Goal: Information Seeking & Learning: Learn about a topic

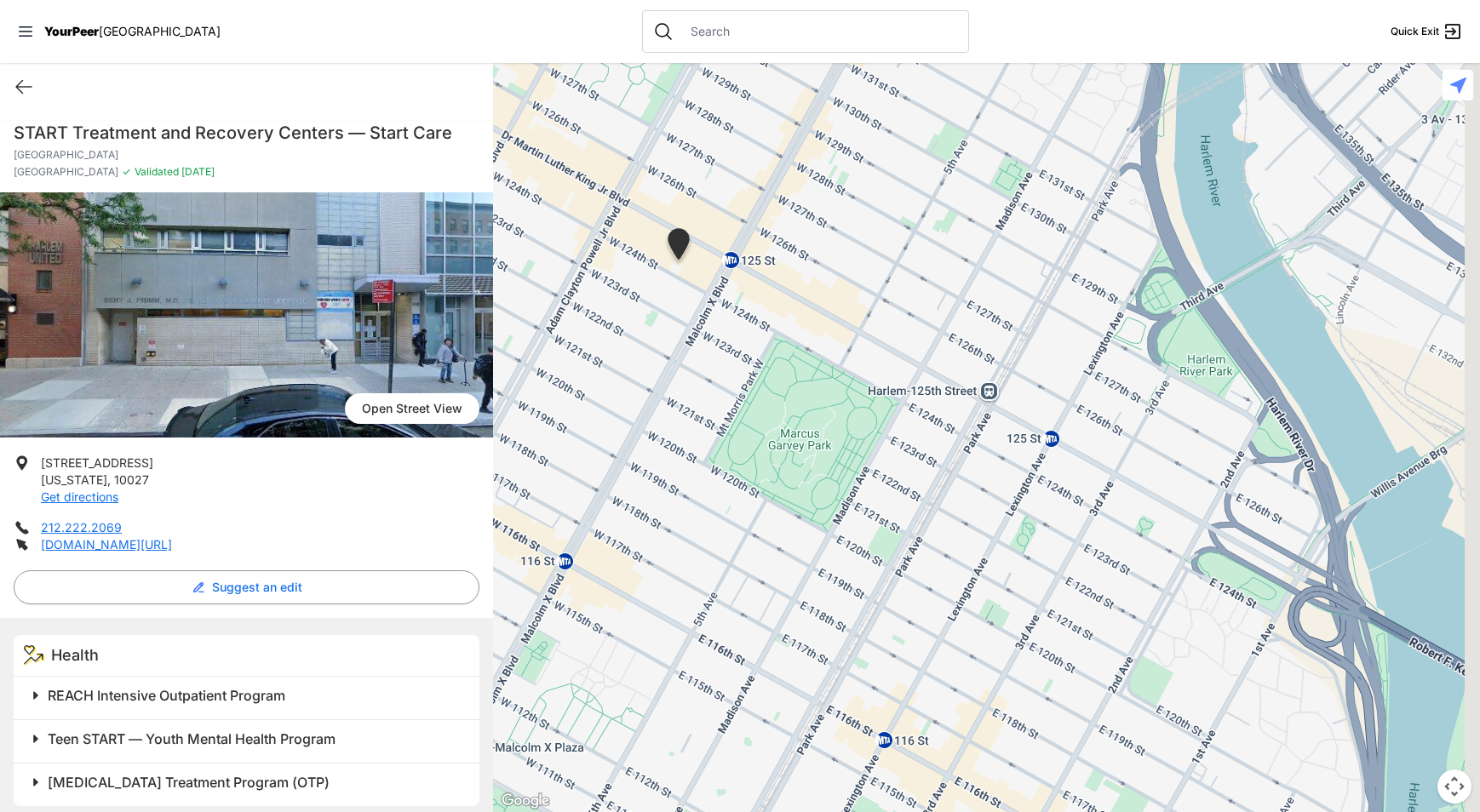
drag, startPoint x: 1108, startPoint y: 454, endPoint x: 1039, endPoint y: 531, distance: 103.4
click at [1028, 545] on div at bounding box center [987, 438] width 987 height 750
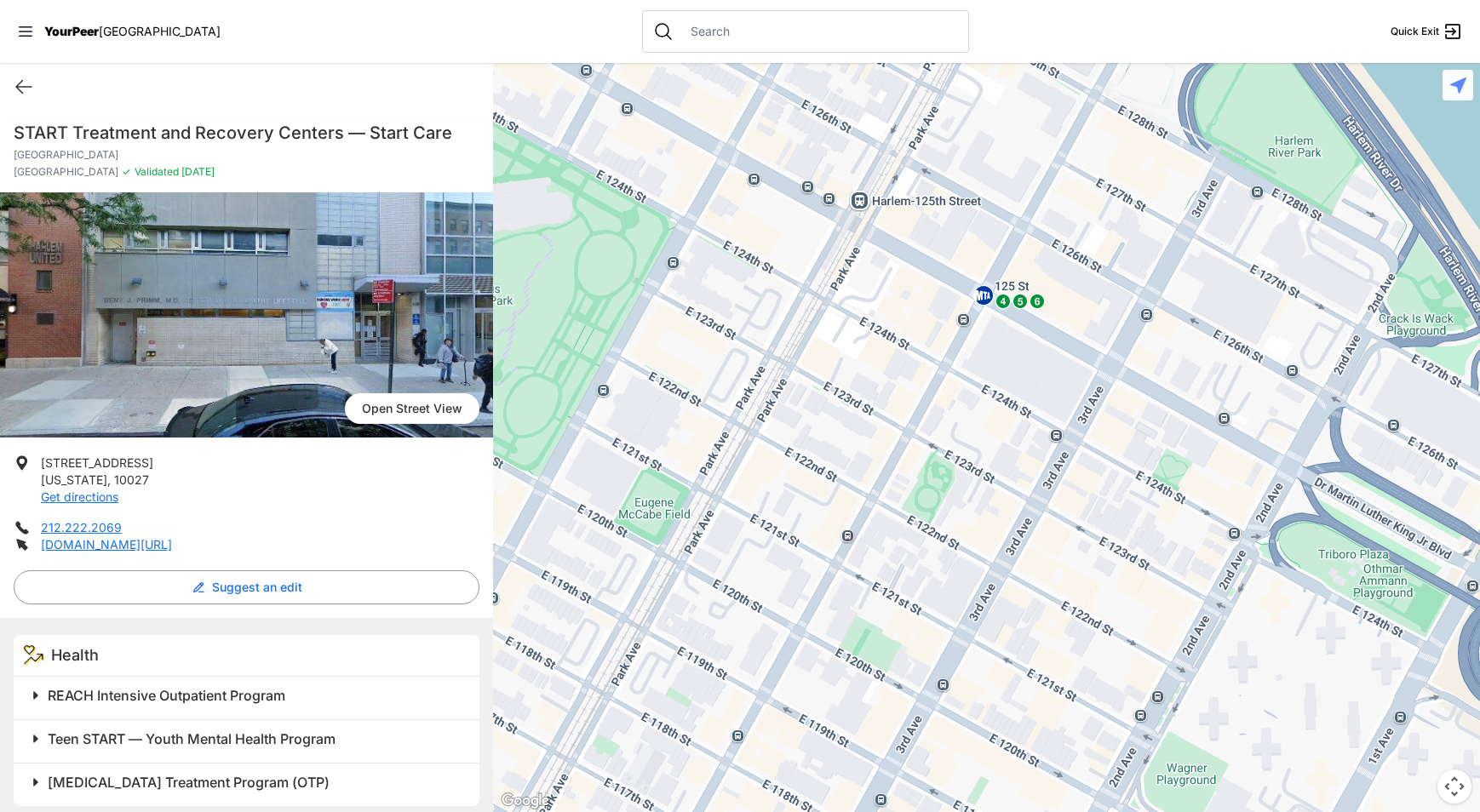
drag, startPoint x: 1011, startPoint y: 617, endPoint x: 950, endPoint y: 588, distance: 67.5
click at [950, 588] on div at bounding box center [987, 438] width 987 height 750
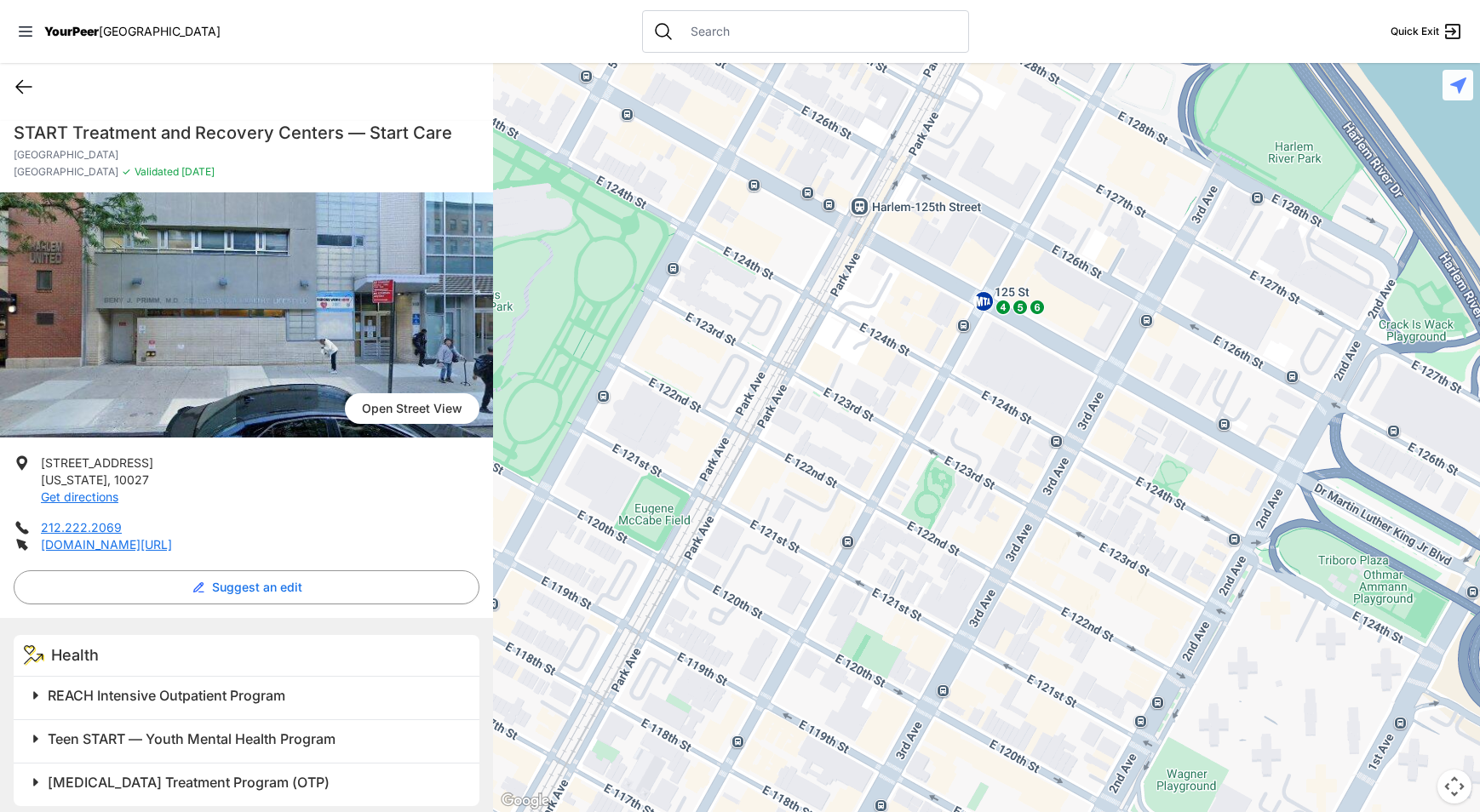
click at [21, 87] on icon at bounding box center [24, 87] width 15 height 13
click at [22, 76] on div "Quick Exit" at bounding box center [246, 87] width 493 height 48
select select "recentlyUpdated"
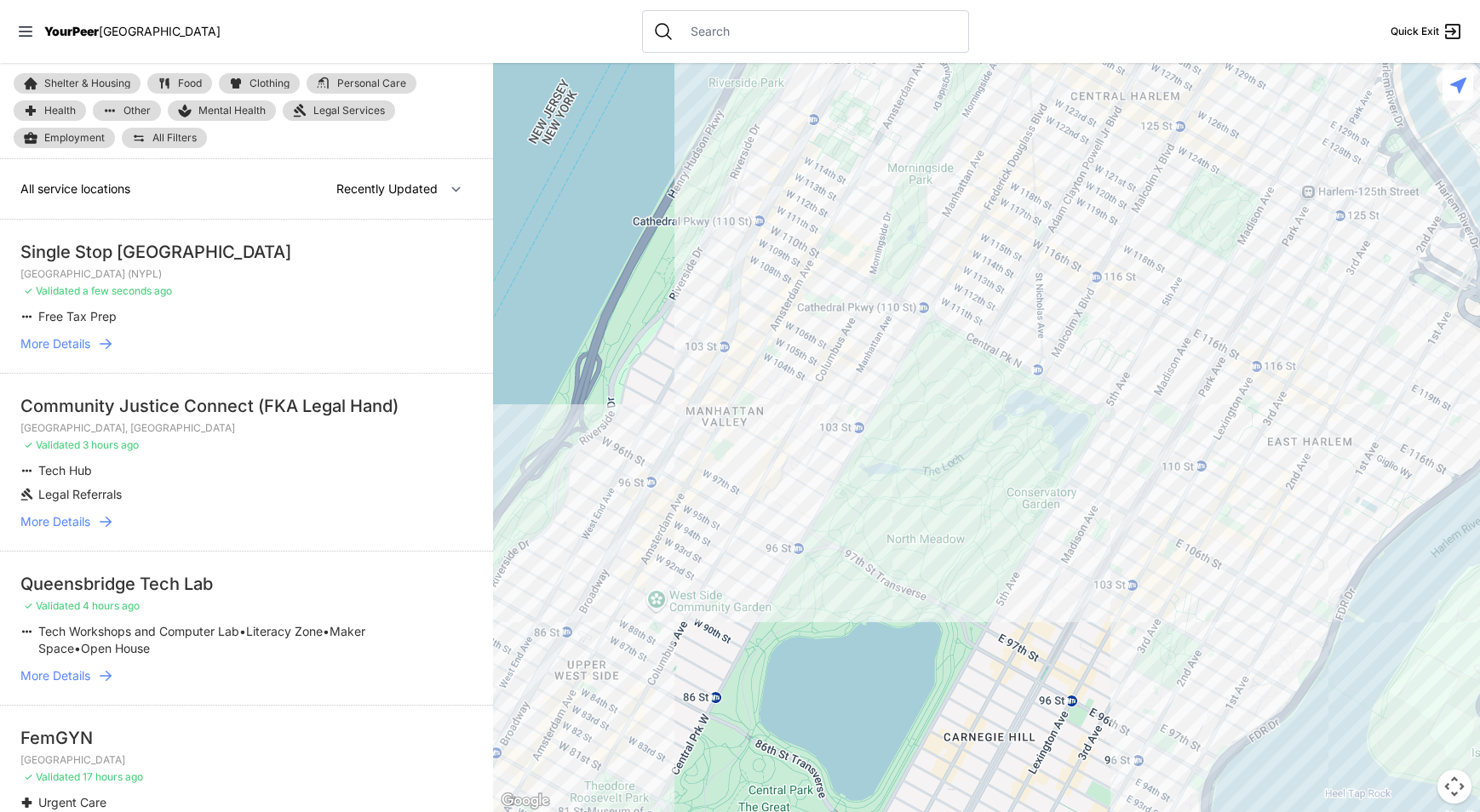
drag, startPoint x: 1241, startPoint y: 236, endPoint x: 1023, endPoint y: 591, distance: 416.6
click at [1023, 591] on div at bounding box center [987, 438] width 987 height 750
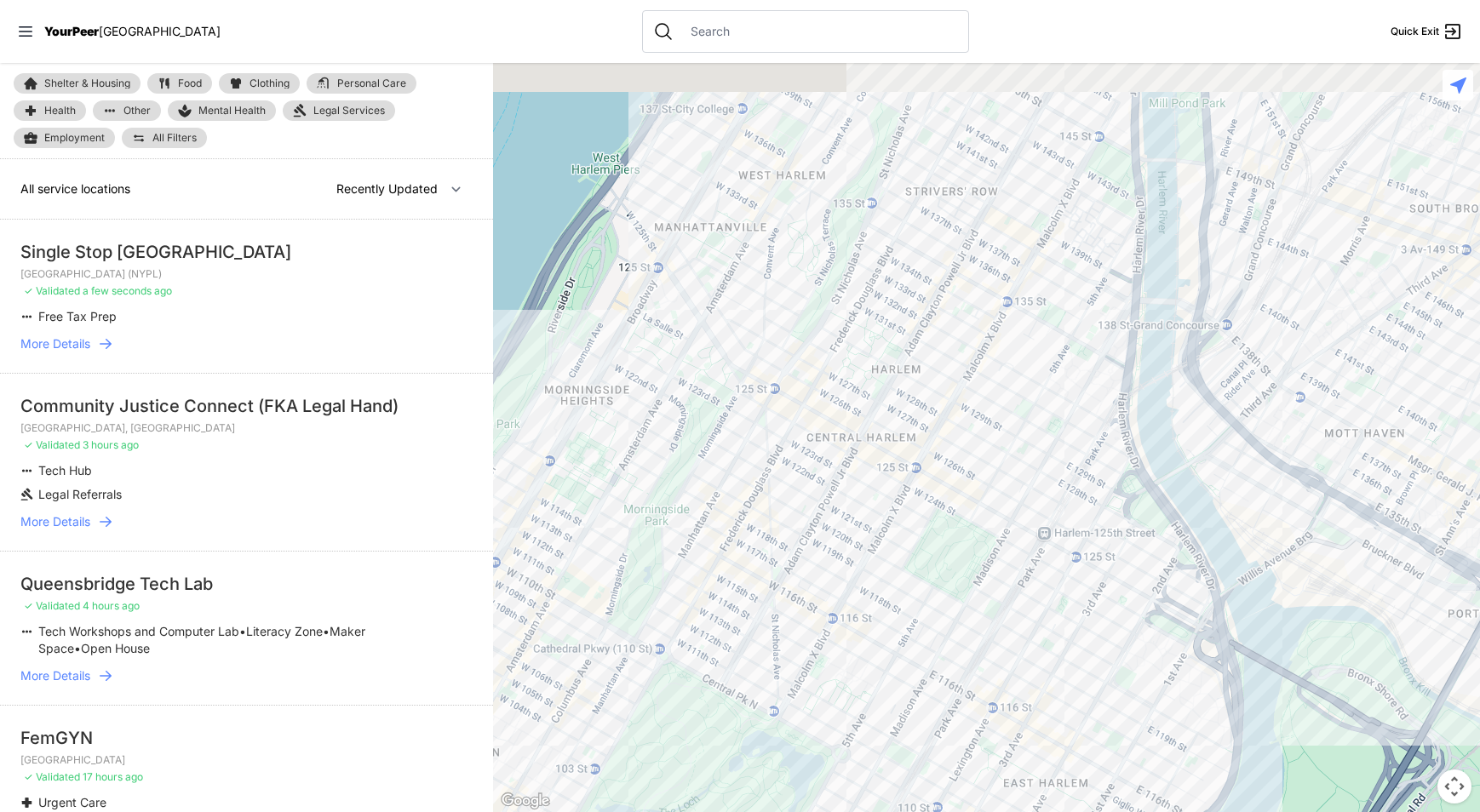
drag, startPoint x: 1188, startPoint y: 329, endPoint x: 921, endPoint y: 673, distance: 435.5
click at [921, 673] on div at bounding box center [987, 438] width 987 height 750
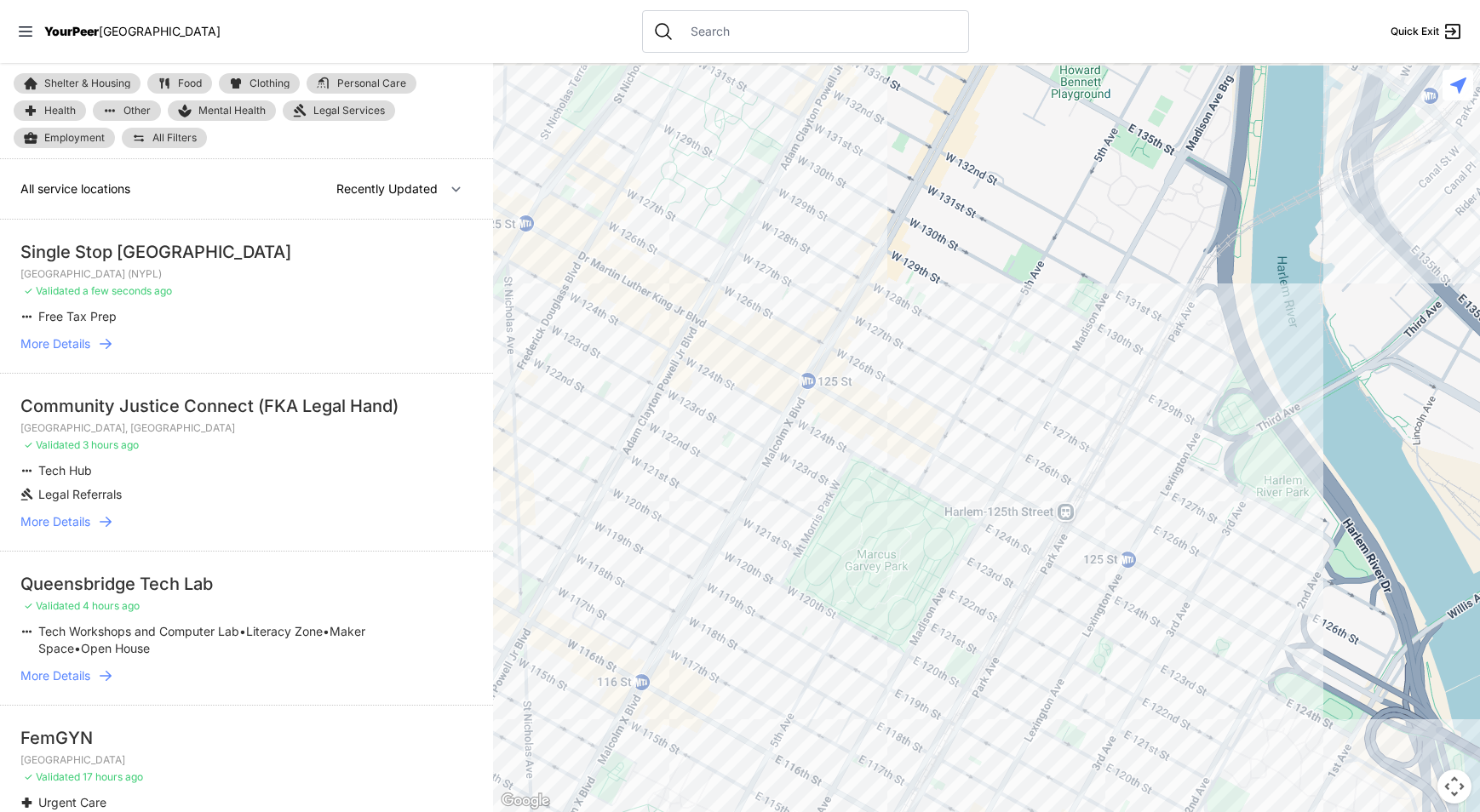
drag, startPoint x: 893, startPoint y: 399, endPoint x: 769, endPoint y: 444, distance: 131.9
click at [727, 438] on div at bounding box center [987, 438] width 987 height 750
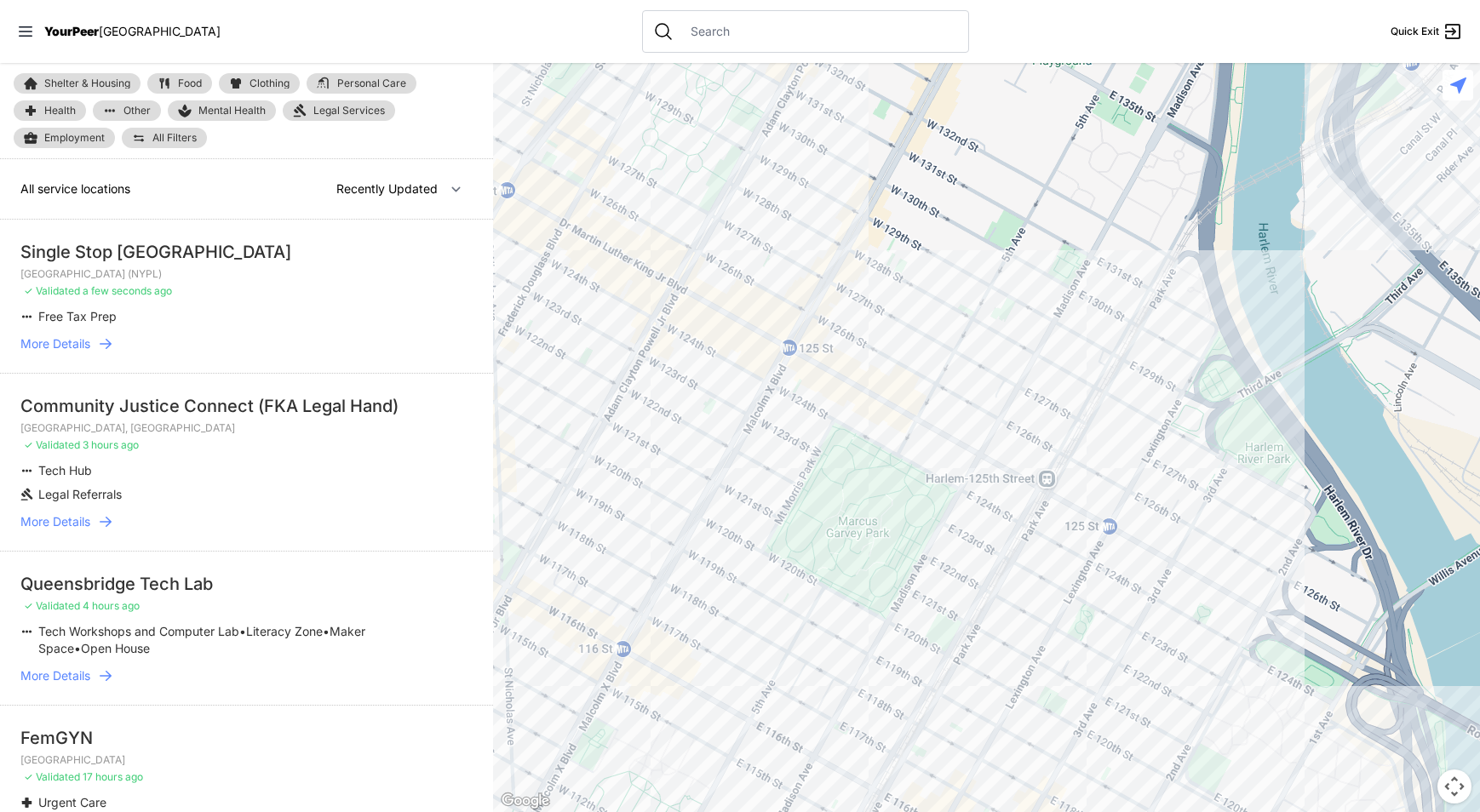
drag, startPoint x: 1019, startPoint y: 597, endPoint x: 996, endPoint y: 558, distance: 45.3
click at [996, 558] on div at bounding box center [987, 438] width 987 height 750
click at [1135, 588] on div at bounding box center [987, 438] width 987 height 750
click at [1129, 588] on div at bounding box center [987, 438] width 987 height 750
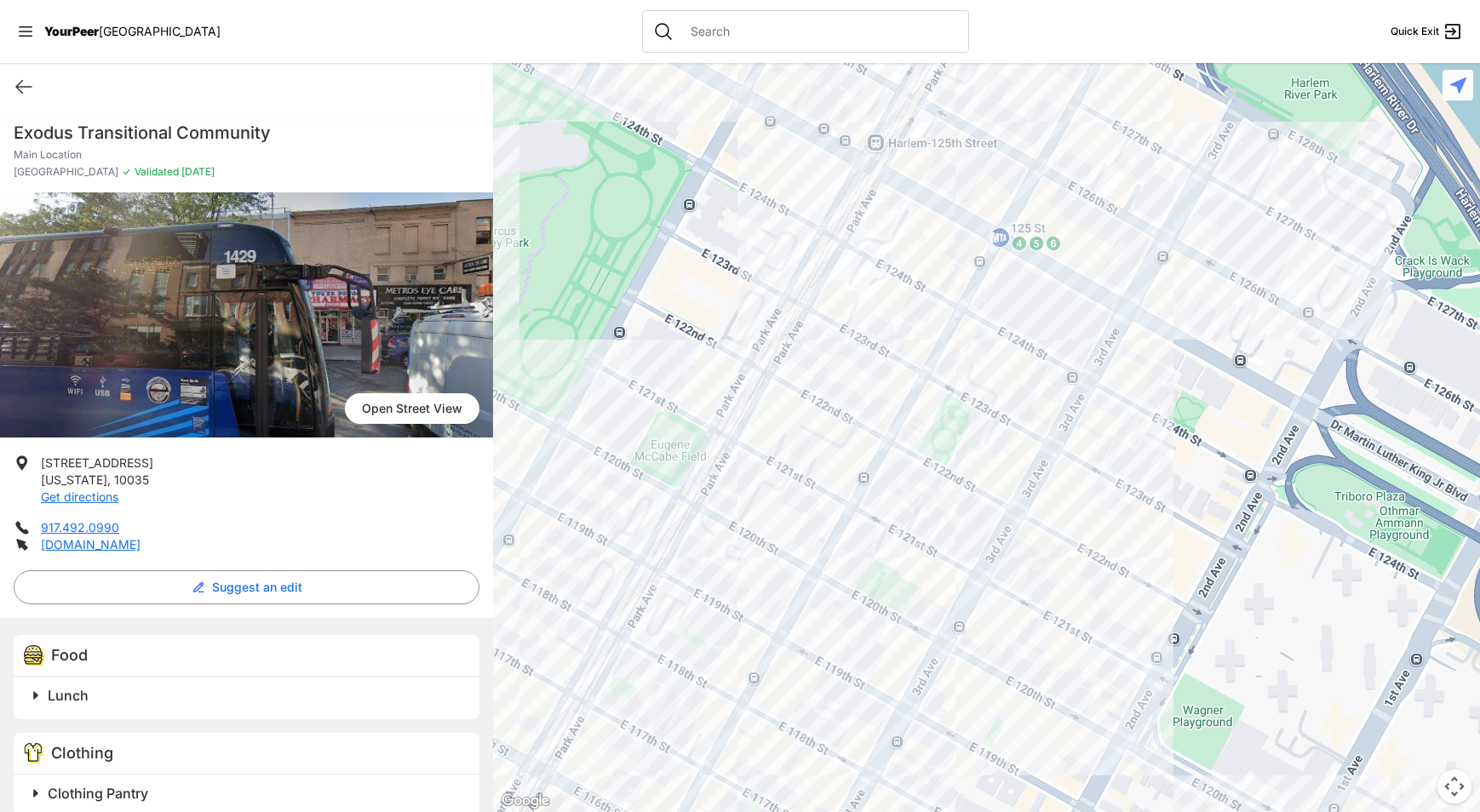
click at [1067, 366] on div at bounding box center [987, 438] width 987 height 750
click at [1063, 364] on div at bounding box center [987, 438] width 987 height 750
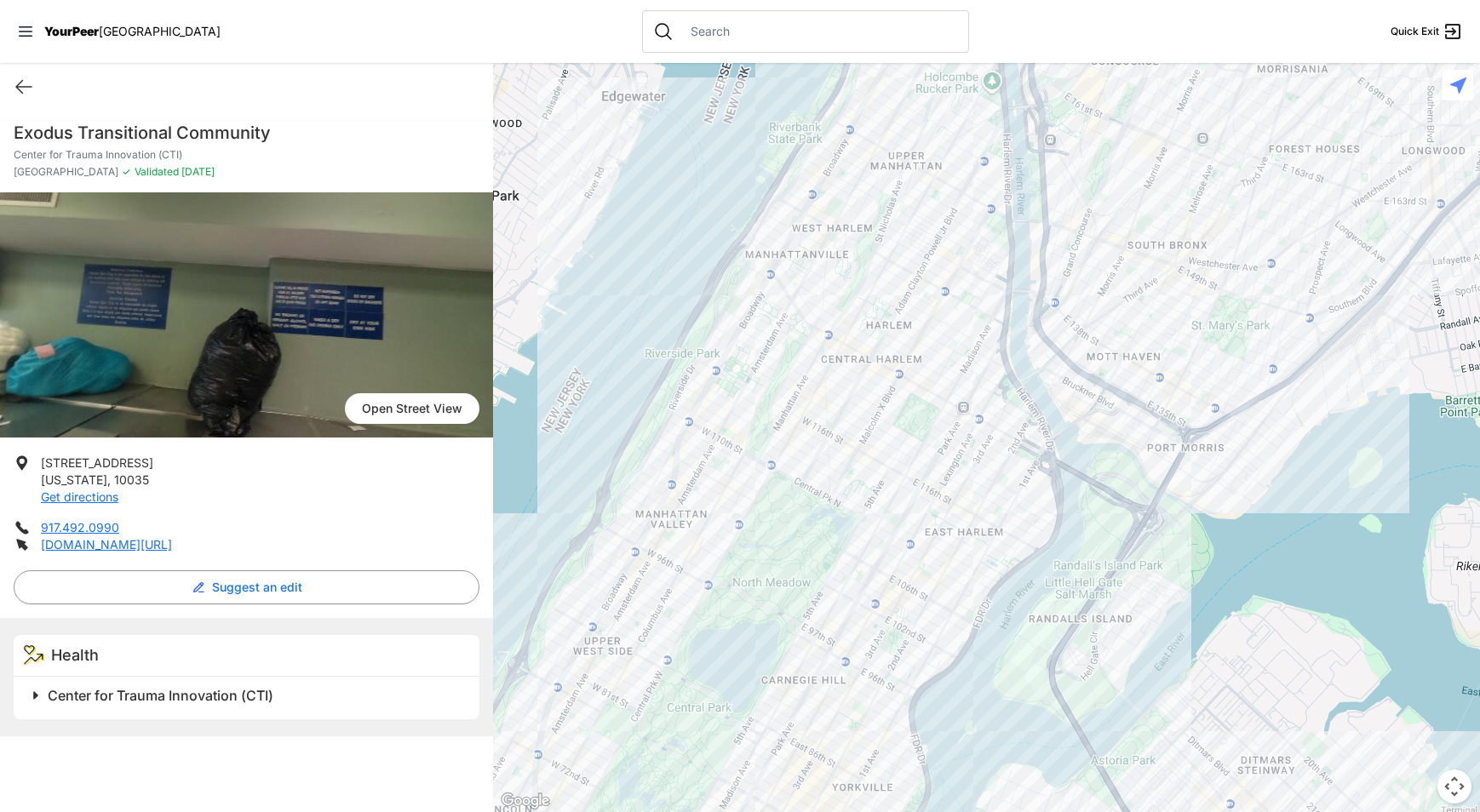
click at [989, 530] on div at bounding box center [987, 438] width 987 height 750
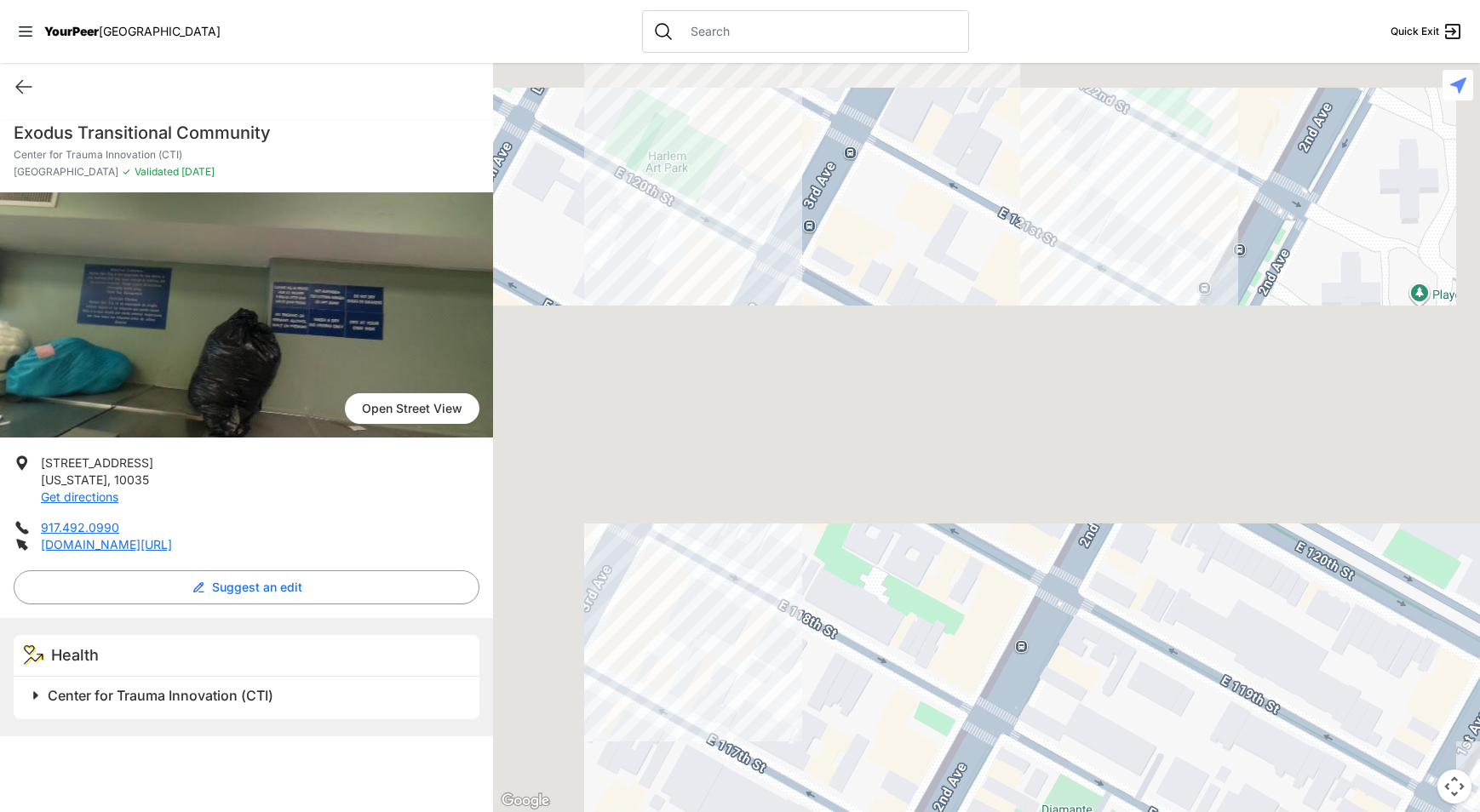
drag, startPoint x: 828, startPoint y: 191, endPoint x: 981, endPoint y: 850, distance: 676.5
click at [981, 811] on html "View map Close panel YourPeer [GEOGRAPHIC_DATA] Quick Exit Single Adult Familie…" at bounding box center [740, 406] width 1480 height 812
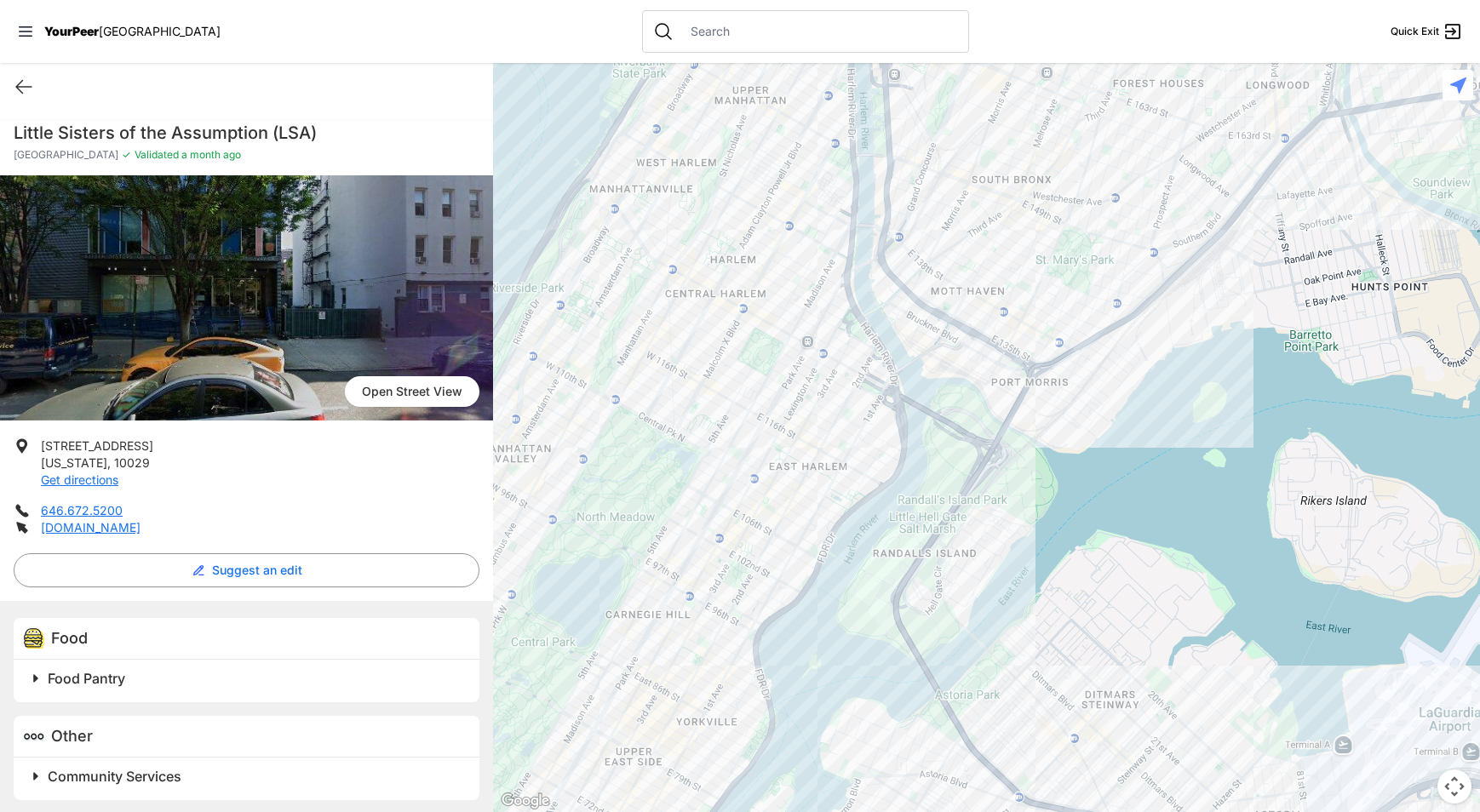
drag, startPoint x: 992, startPoint y: 727, endPoint x: 1004, endPoint y: 636, distance: 91.8
click at [1004, 636] on div at bounding box center [987, 438] width 987 height 750
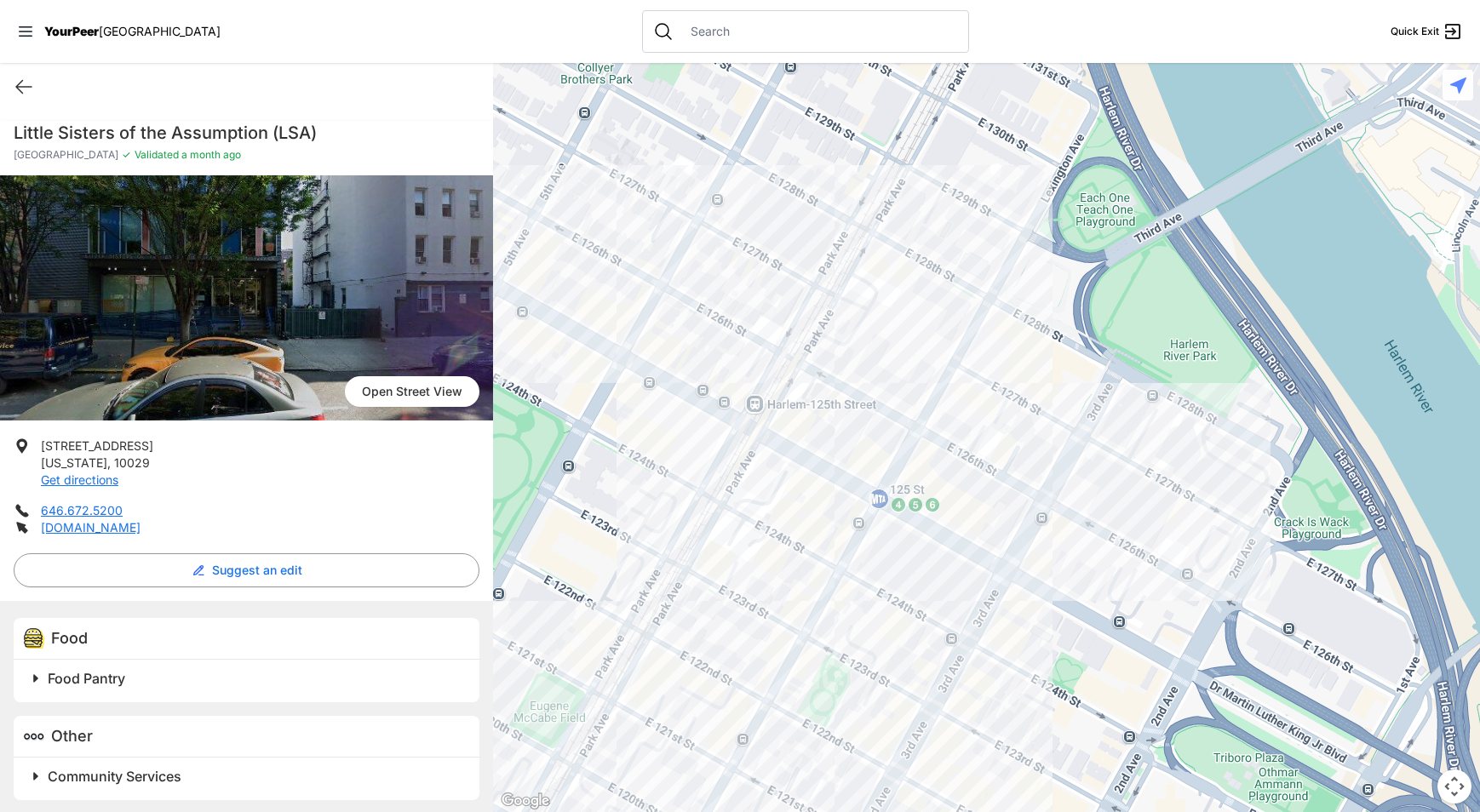
click at [986, 648] on div at bounding box center [987, 438] width 987 height 750
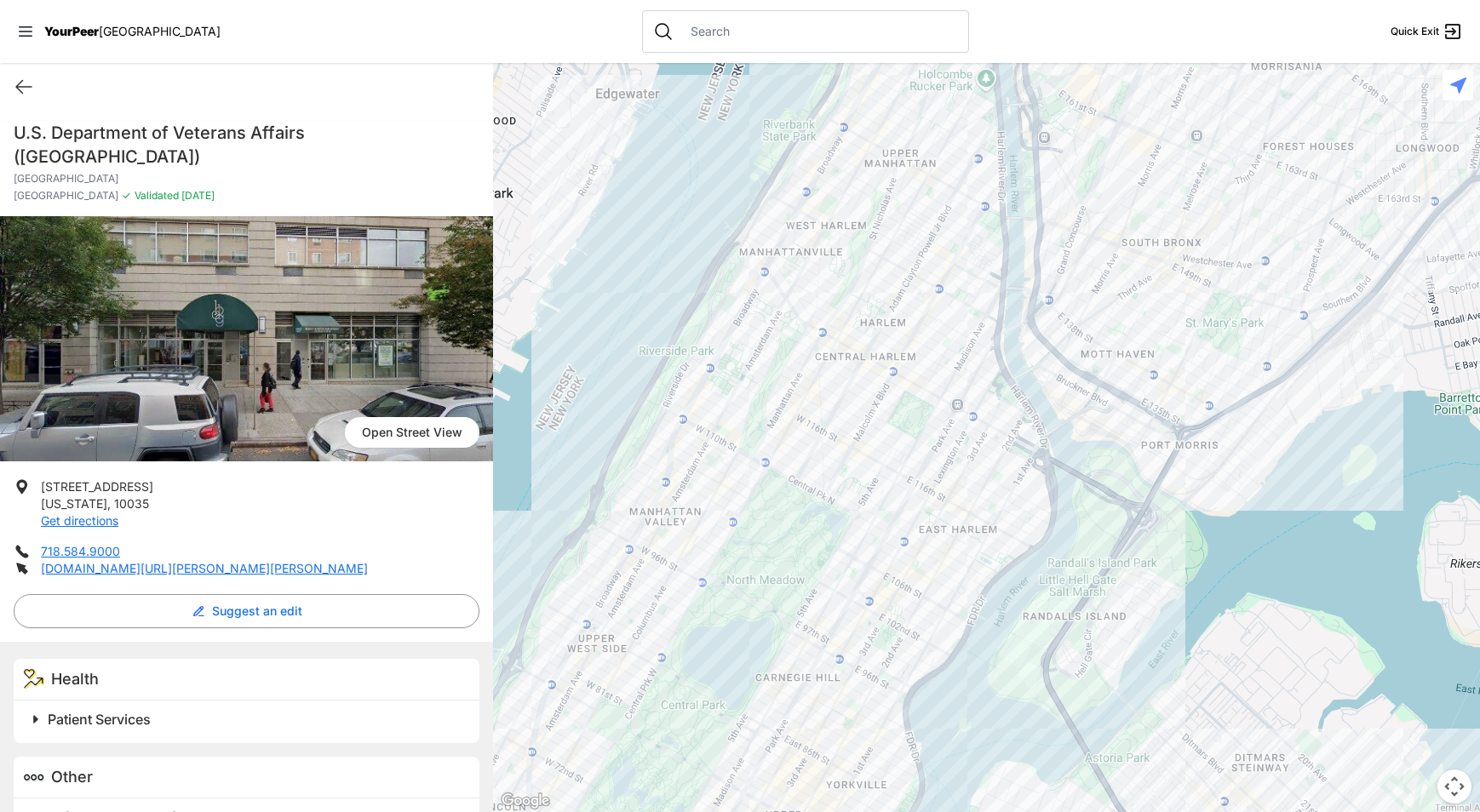
click at [1137, 32] on nav "YourPeer [GEOGRAPHIC_DATA] Quick Exit" at bounding box center [740, 32] width 1480 height 63
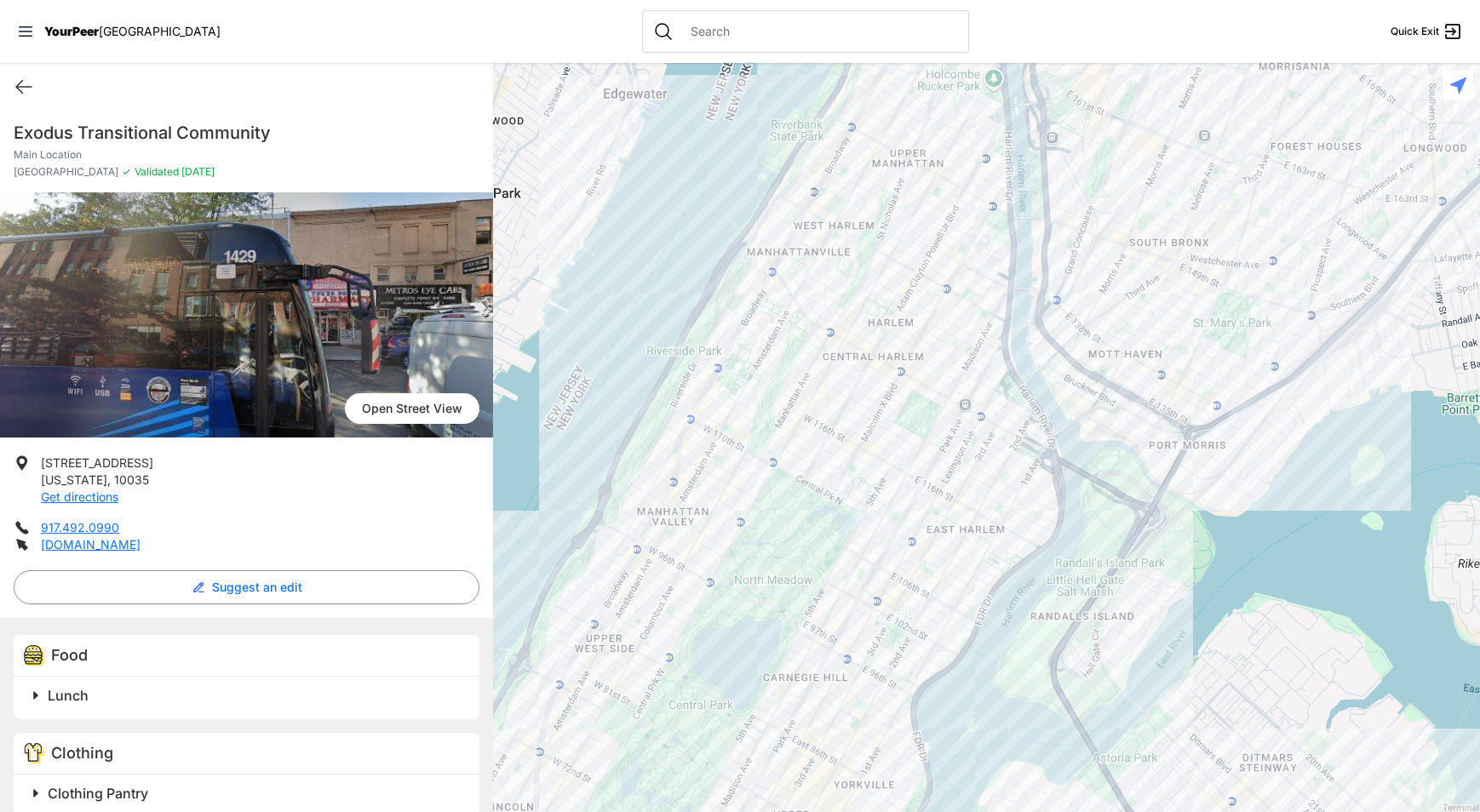
select select "recentlyUpdated"
